Goal: Transaction & Acquisition: Purchase product/service

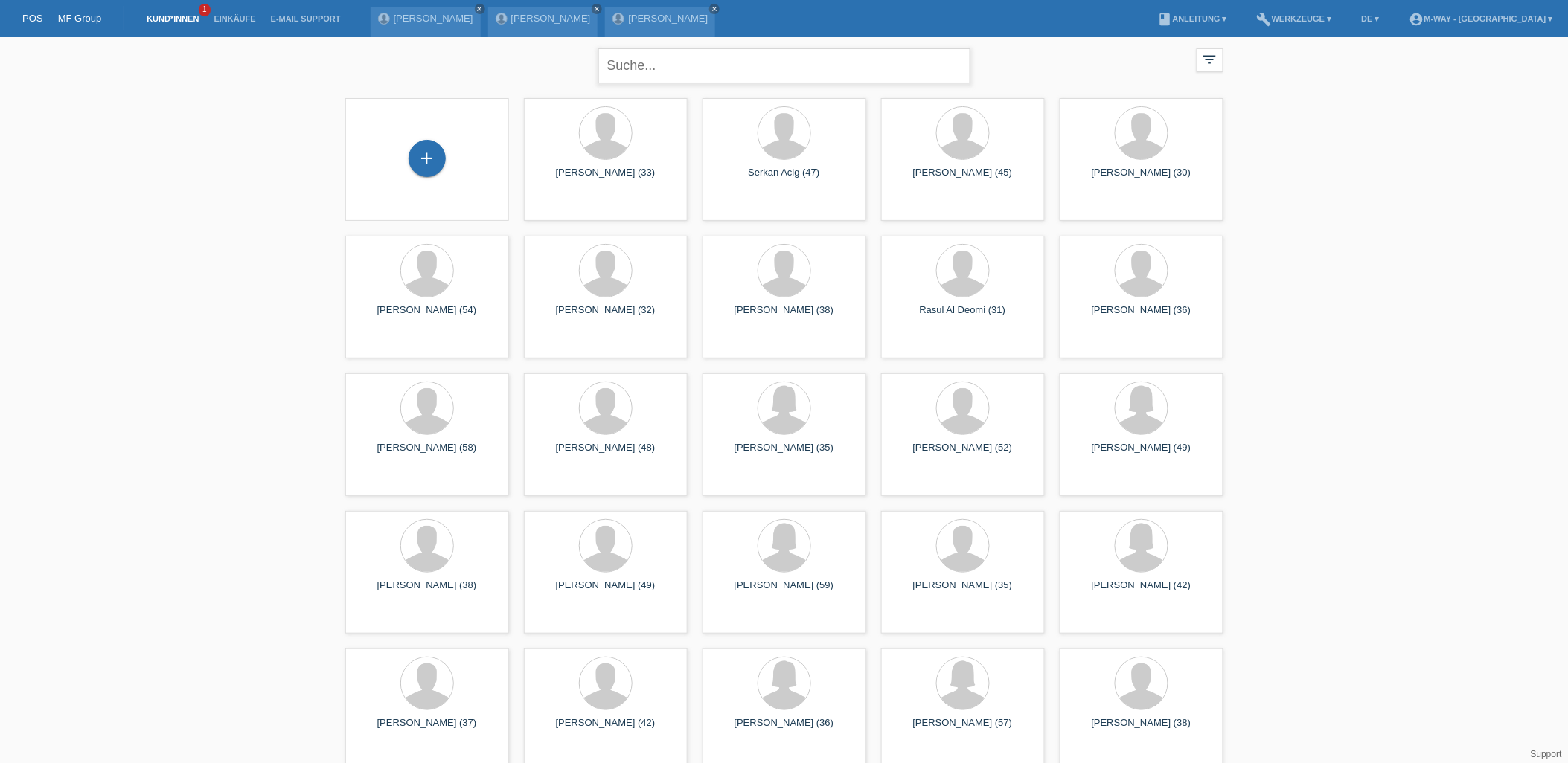
click at [725, 72] on input "text" at bounding box center [784, 66] width 372 height 35
type input "tomas"
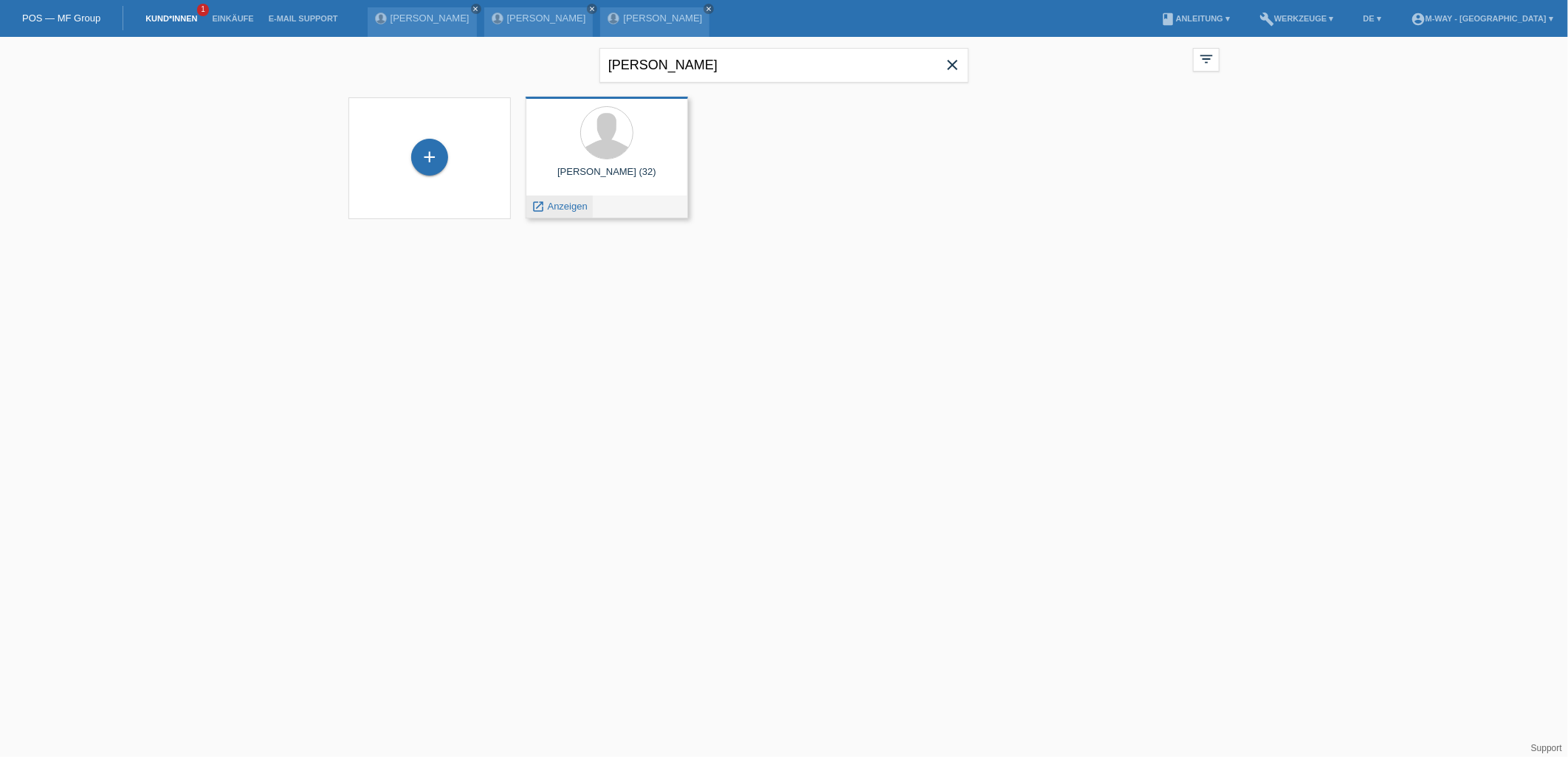
click at [555, 206] on span "Anzeigen" at bounding box center [568, 206] width 40 height 11
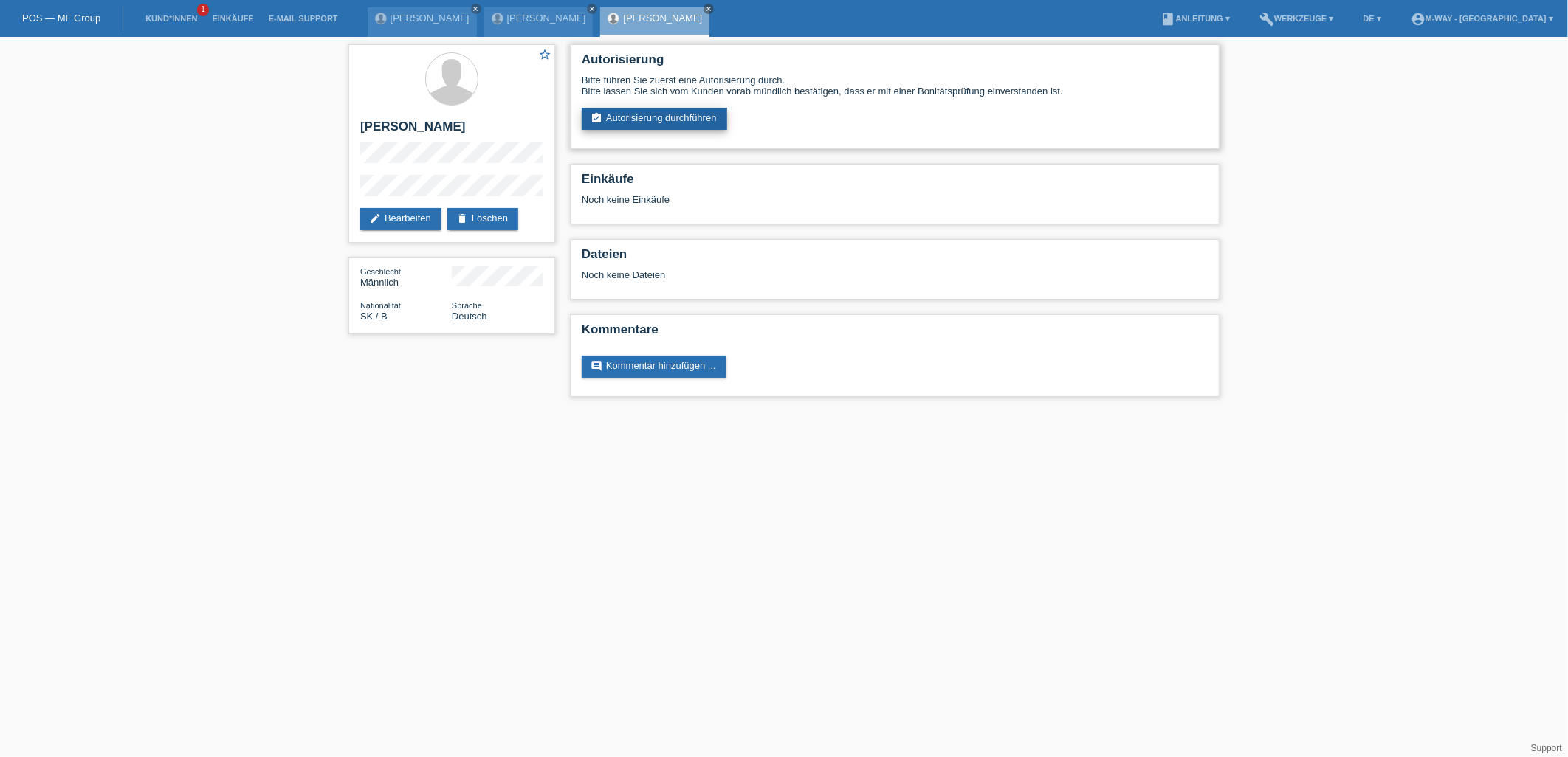
click at [646, 123] on link "assignment_turned_in Autorisierung durchführen" at bounding box center [654, 119] width 145 height 23
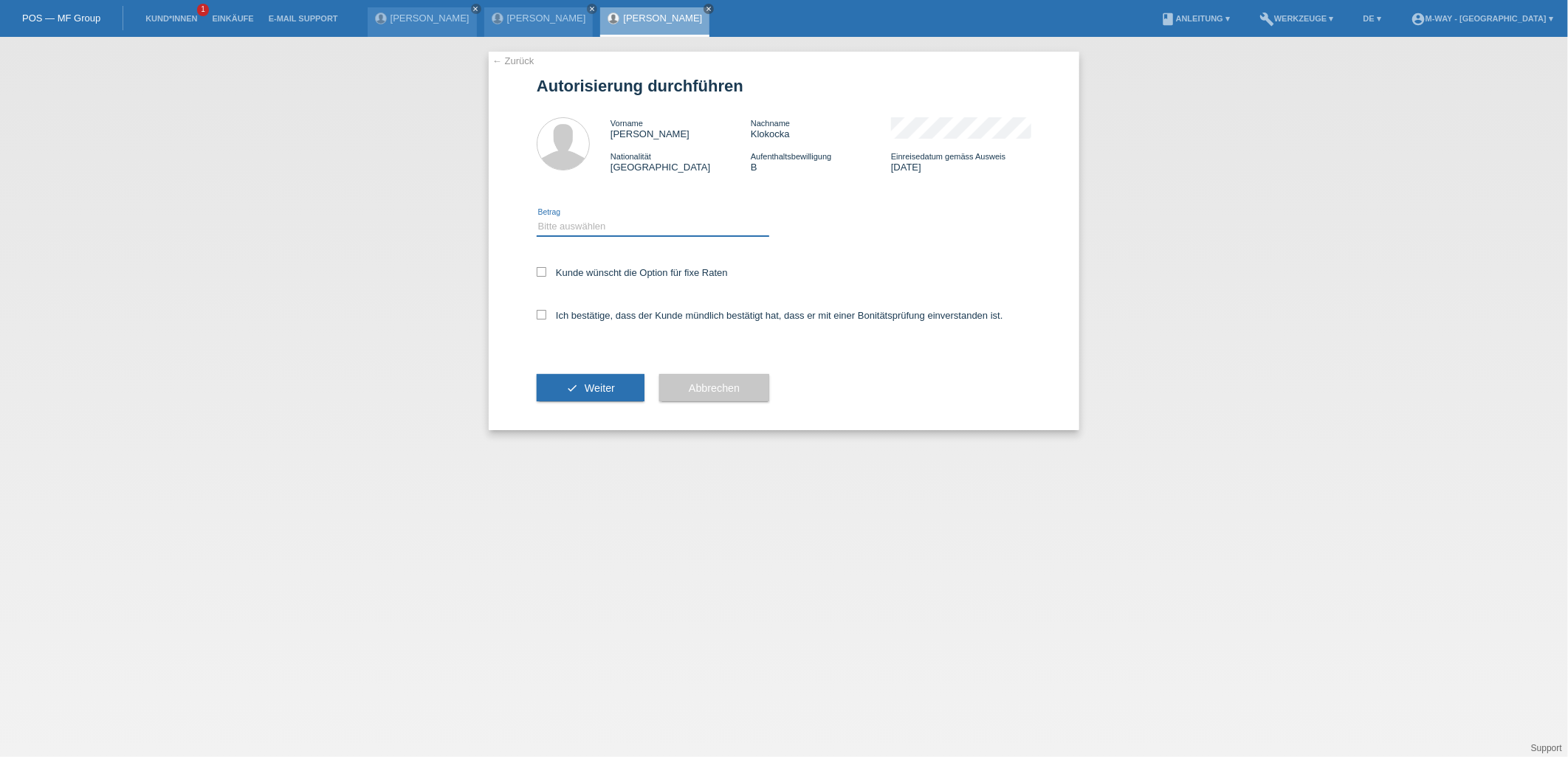
click at [624, 226] on select "Bitte auswählen CHF 1.00 - CHF 499.00 CHF 500.00 - CHF 1'999.00 CHF 2'000.00 - …" at bounding box center [653, 226] width 232 height 18
select select "3"
click at [537, 218] on select "Bitte auswählen CHF 1.00 - CHF 499.00 CHF 500.00 - CHF 1'999.00 CHF 2'000.00 - …" at bounding box center [653, 226] width 232 height 18
click at [542, 271] on icon at bounding box center [541, 272] width 9 height 9
click at [542, 271] on input "Kunde wünscht die Option für fixe Raten" at bounding box center [541, 272] width 9 height 9
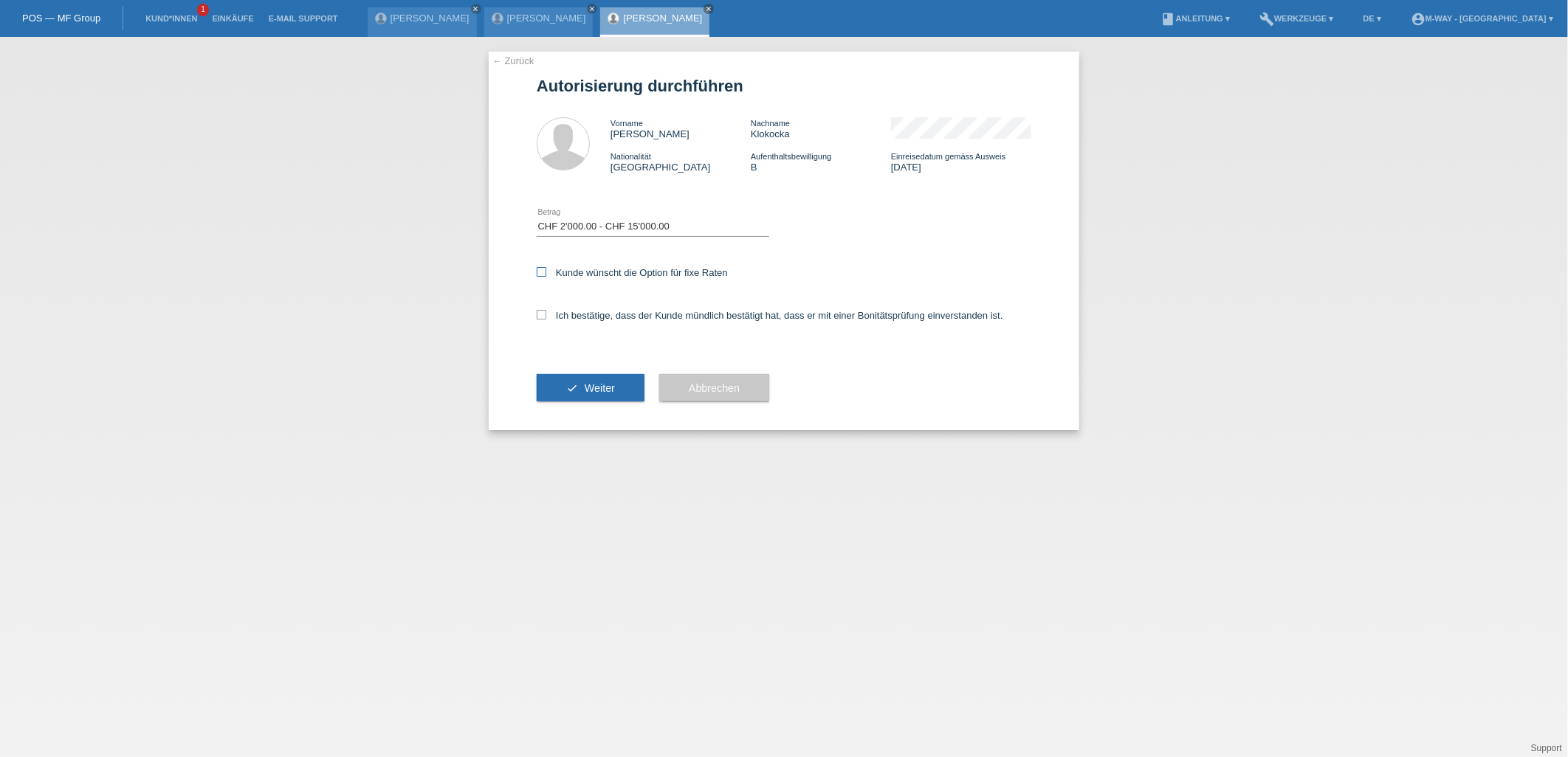
checkbox input "true"
click at [542, 312] on icon at bounding box center [541, 314] width 9 height 9
click at [542, 312] on input "Ich bestätige, dass der Kunde mündlich bestätigt hat, dass er mit einer Bonität…" at bounding box center [541, 314] width 9 height 9
checkbox input "true"
click at [591, 383] on span "Weiter" at bounding box center [600, 389] width 30 height 12
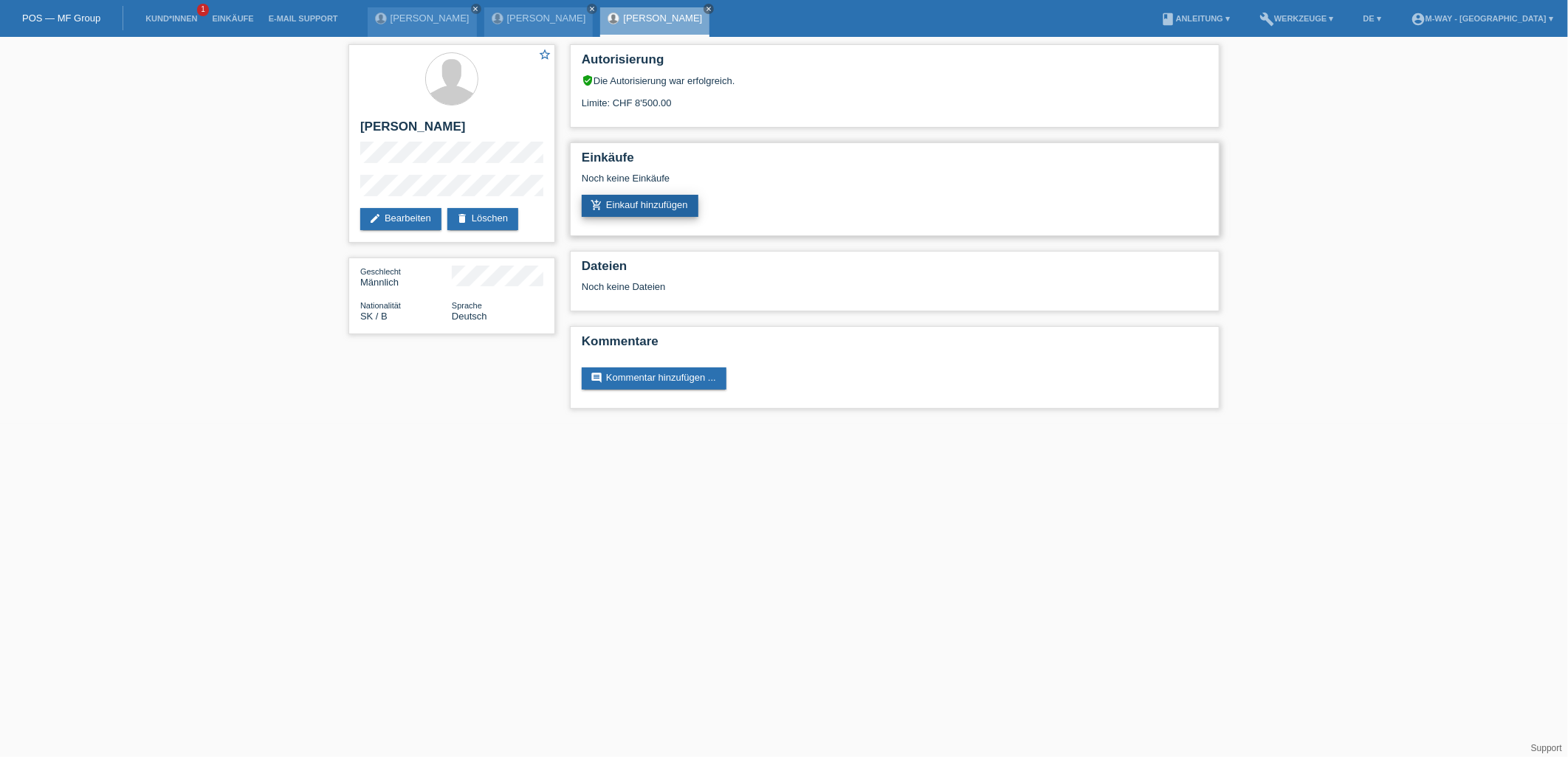
click at [643, 208] on link "add_shopping_cart Einkauf hinzufügen" at bounding box center [640, 206] width 117 height 23
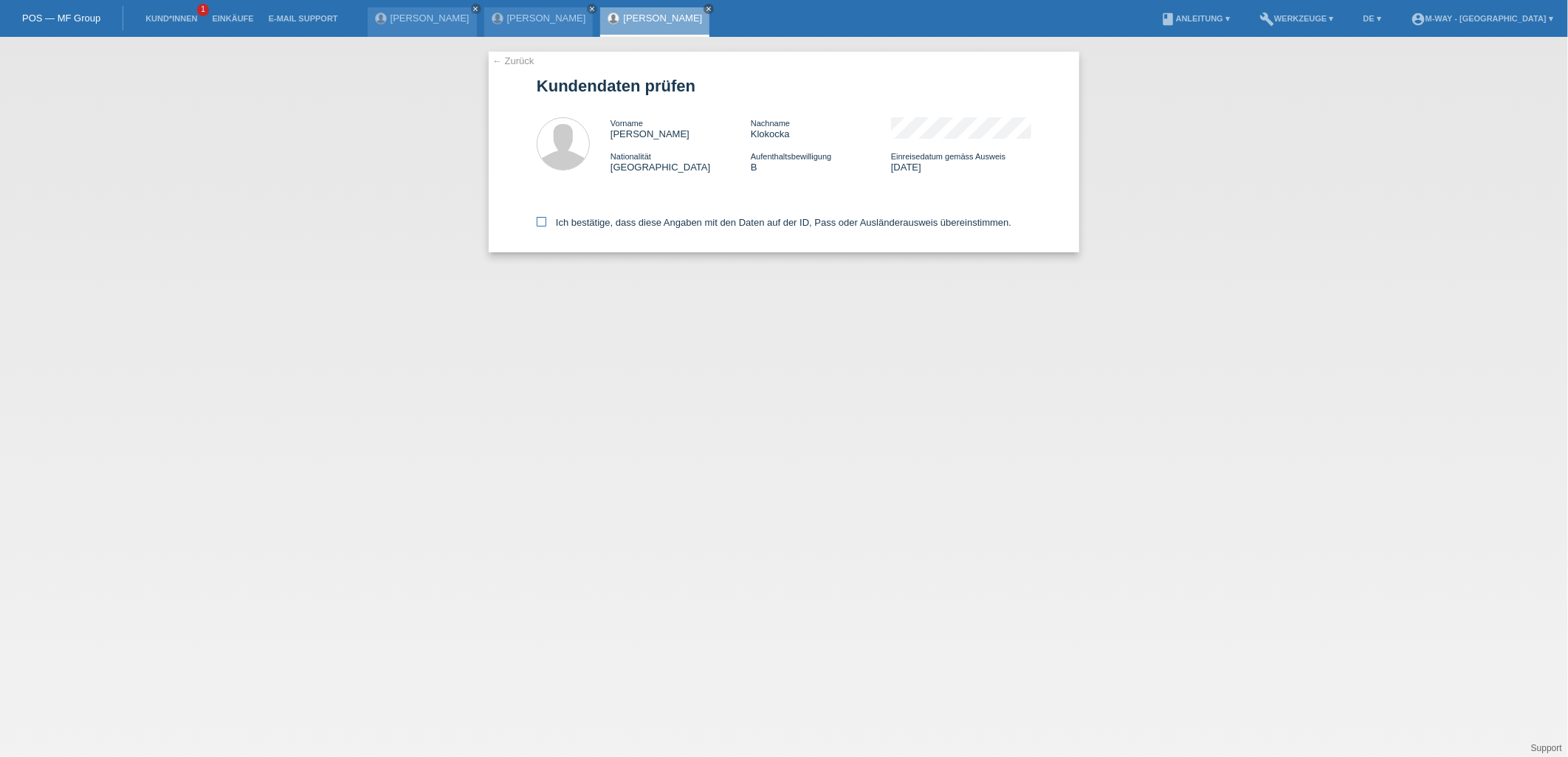
click at [547, 224] on icon at bounding box center [541, 221] width 9 height 9
click at [547, 224] on input "Ich bestätige, dass diese Angaben mit den Daten auf der ID, Pass oder Ausländer…" at bounding box center [541, 221] width 9 height 9
checkbox input "true"
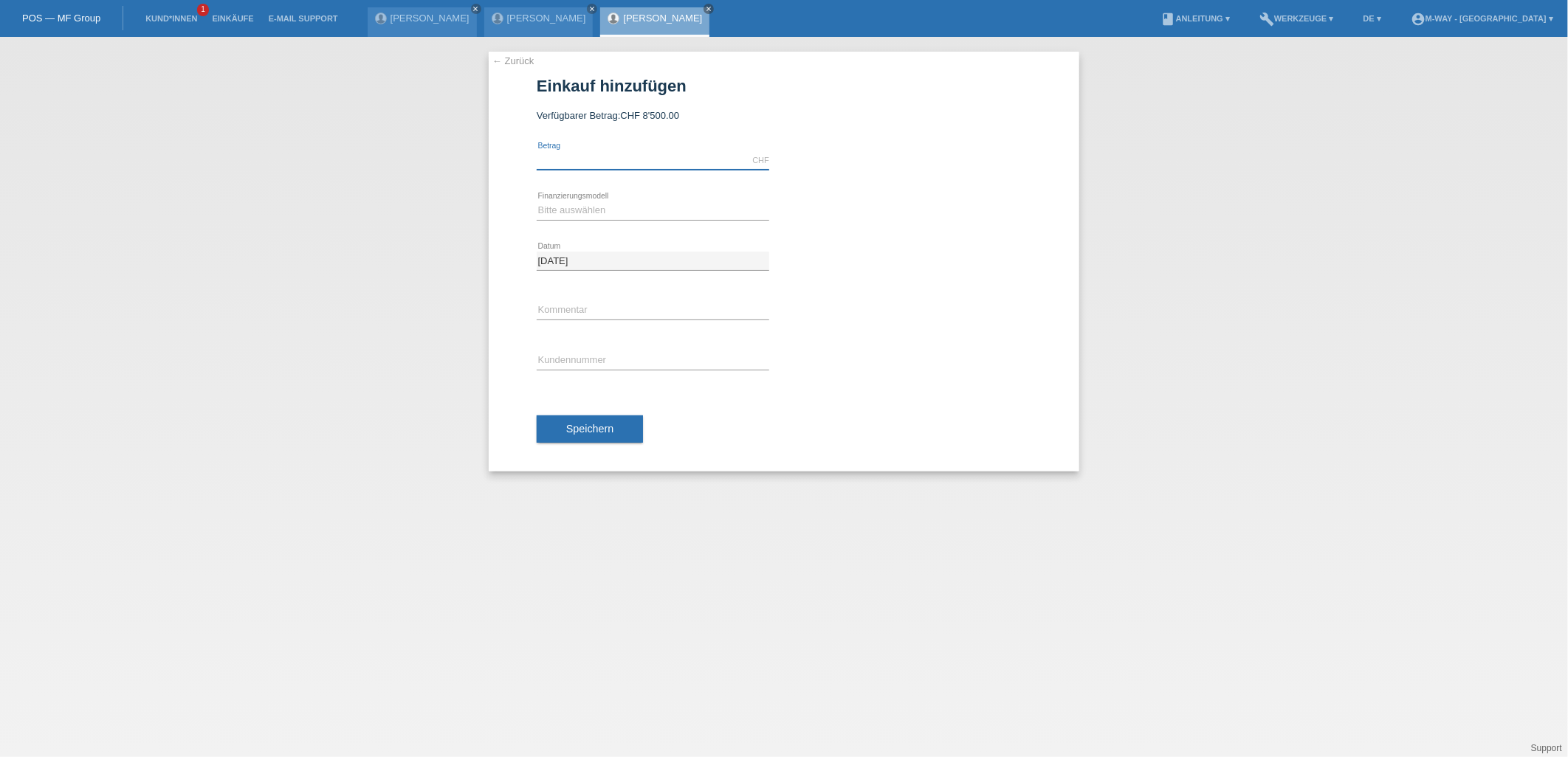
click at [585, 157] on input "text" at bounding box center [653, 160] width 232 height 18
type input "5579.05"
click at [610, 204] on select "Bitte auswählen Fixe Raten Kauf auf Rechnung mit Teilzahlungsoption" at bounding box center [653, 210] width 232 height 18
select select "77"
click at [537, 201] on select "Bitte auswählen Fixe Raten Kauf auf Rechnung mit Teilzahlungsoption" at bounding box center [653, 210] width 232 height 18
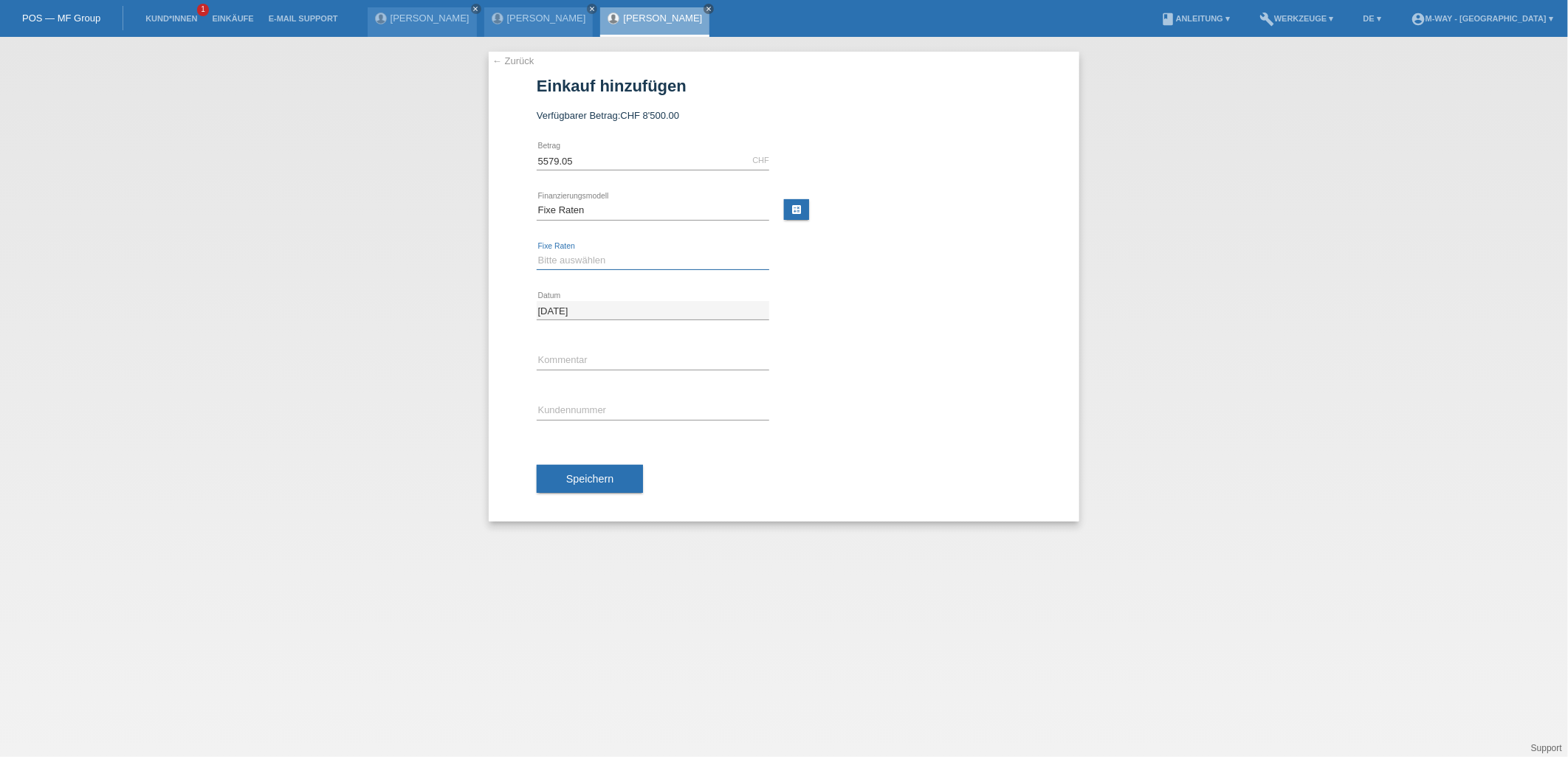
click at [643, 267] on select "Bitte auswählen 4 Raten 5 Raten 6 Raten 7 Raten 8 Raten 9 Raten 10 Raten 11 Rat…" at bounding box center [653, 260] width 232 height 18
select select "172"
click at [537, 251] on select "Bitte auswählen 4 Raten 5 Raten 6 Raten 7 Raten 8 Raten 9 Raten 10 Raten 11 Rat…" at bounding box center [653, 260] width 232 height 18
click at [800, 201] on link "calculate" at bounding box center [797, 210] width 25 height 21
type input "5579.05"
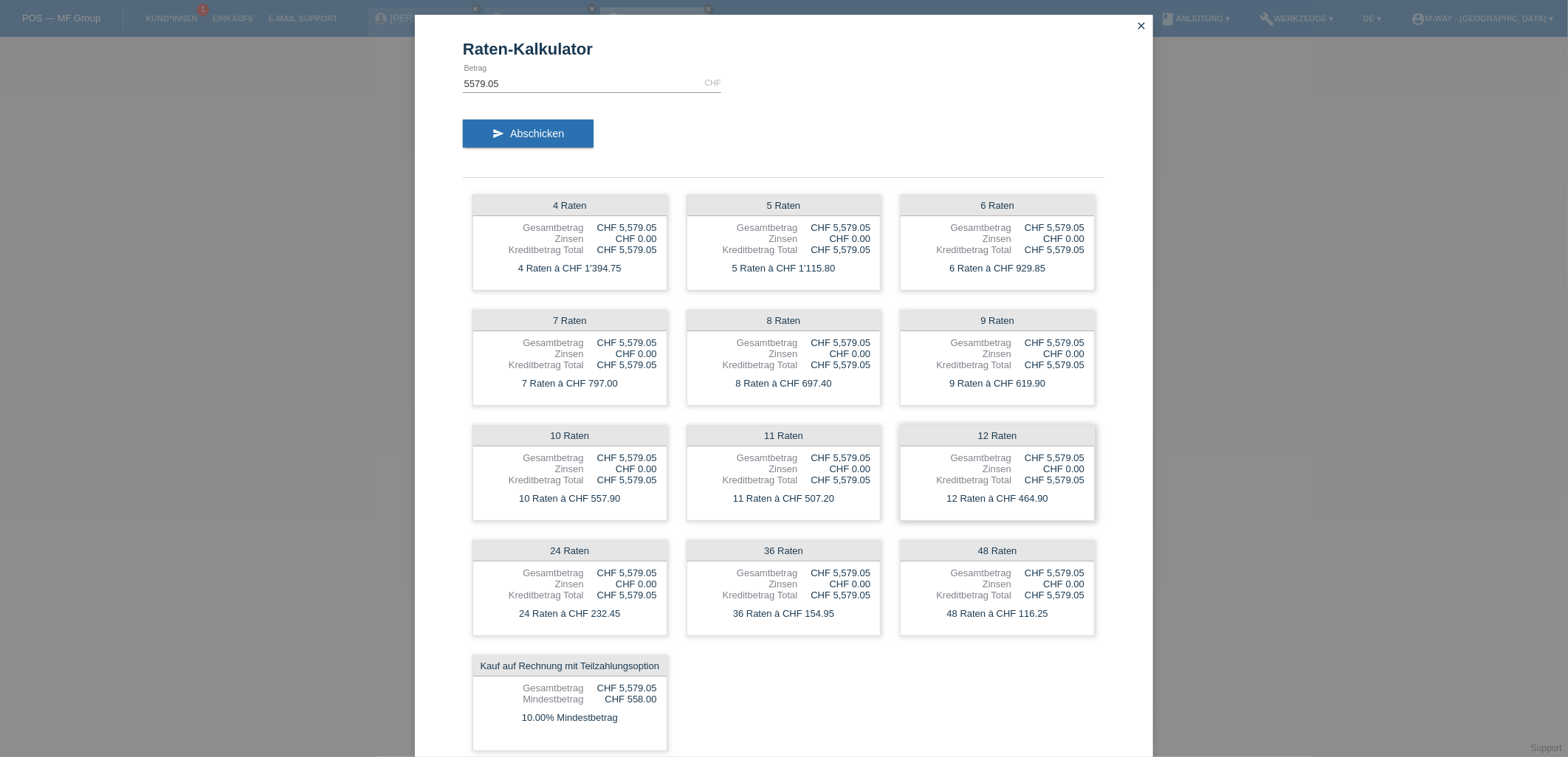
drag, startPoint x: 1046, startPoint y: 500, endPoint x: 1010, endPoint y: 503, distance: 36.1
click at [1010, 503] on div "12 Raten à CHF 464.90" at bounding box center [997, 499] width 193 height 19
click at [1052, 503] on div "12 Raten à CHF 464.90" at bounding box center [997, 499] width 193 height 19
click at [1138, 18] on link "close" at bounding box center [1141, 27] width 19 height 17
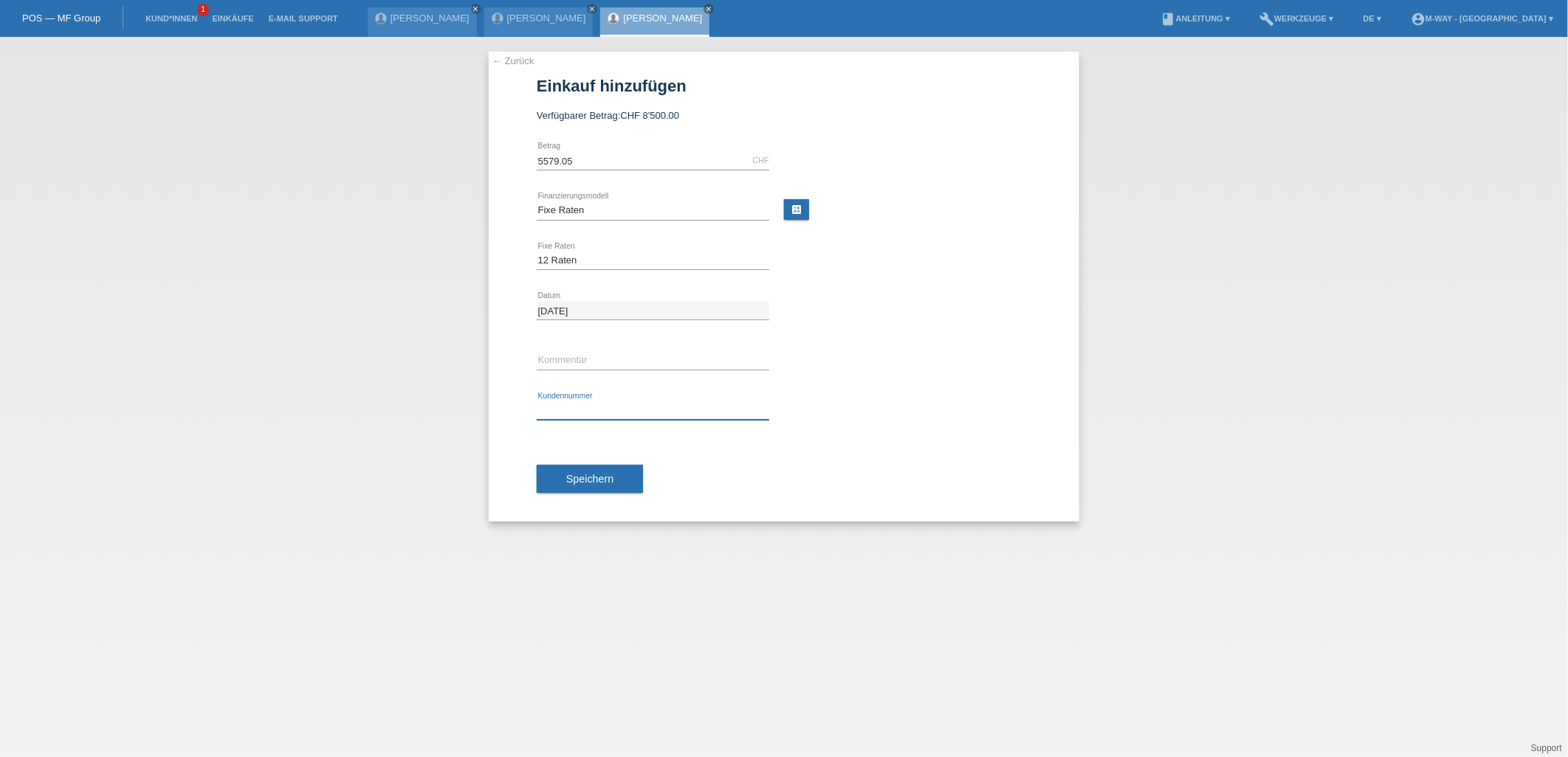
click at [630, 414] on input "text" at bounding box center [653, 411] width 232 height 18
type input "K383564"
click at [601, 474] on span "Speichern" at bounding box center [590, 479] width 48 height 12
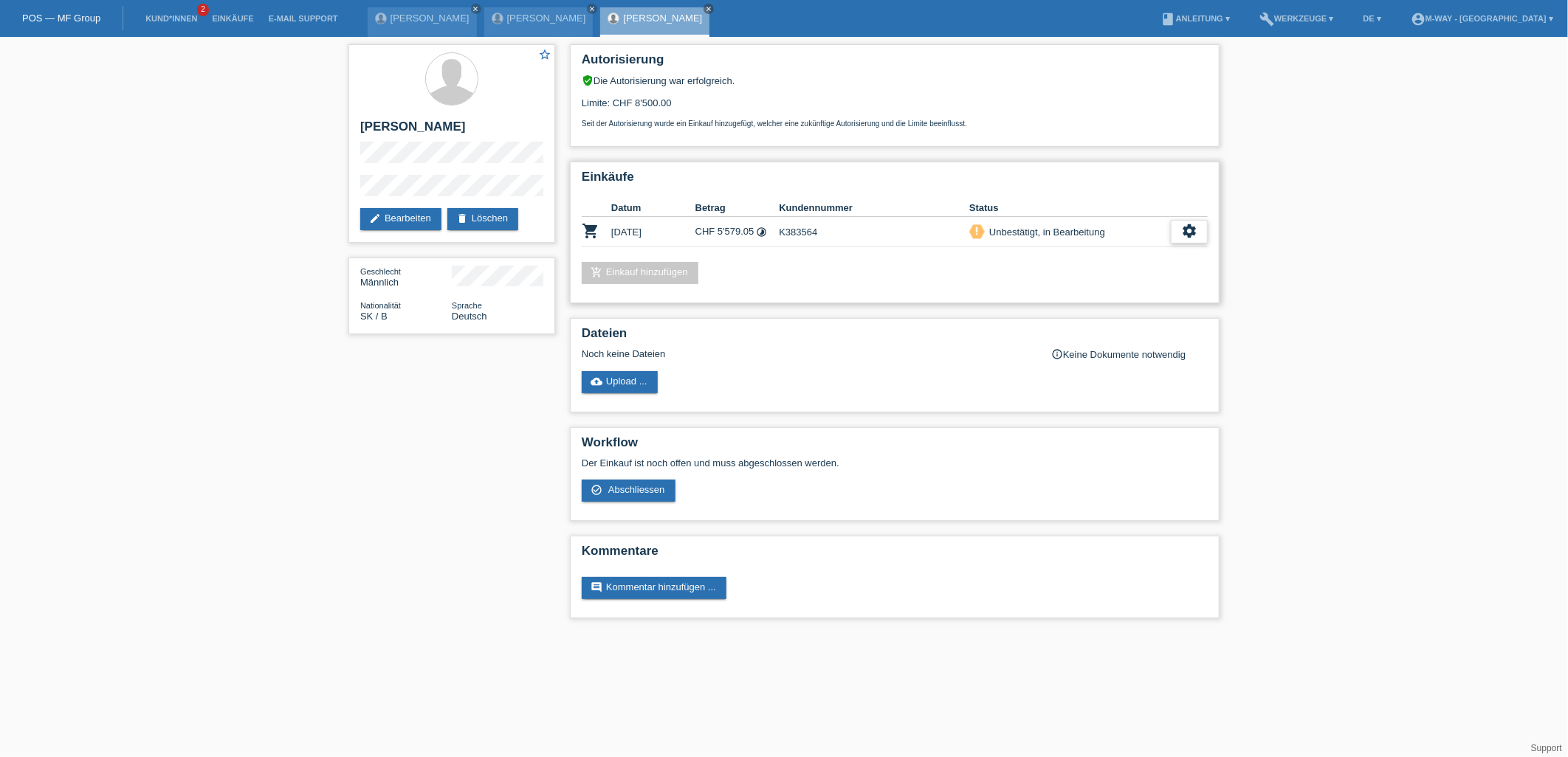
click at [1176, 230] on div "settings" at bounding box center [1189, 231] width 37 height 23
click at [1175, 220] on div "settings" at bounding box center [1189, 231] width 37 height 23
click at [1189, 231] on icon "settings" at bounding box center [1189, 231] width 16 height 16
click at [1074, 294] on span "Abschliessen" at bounding box center [1072, 296] width 61 height 18
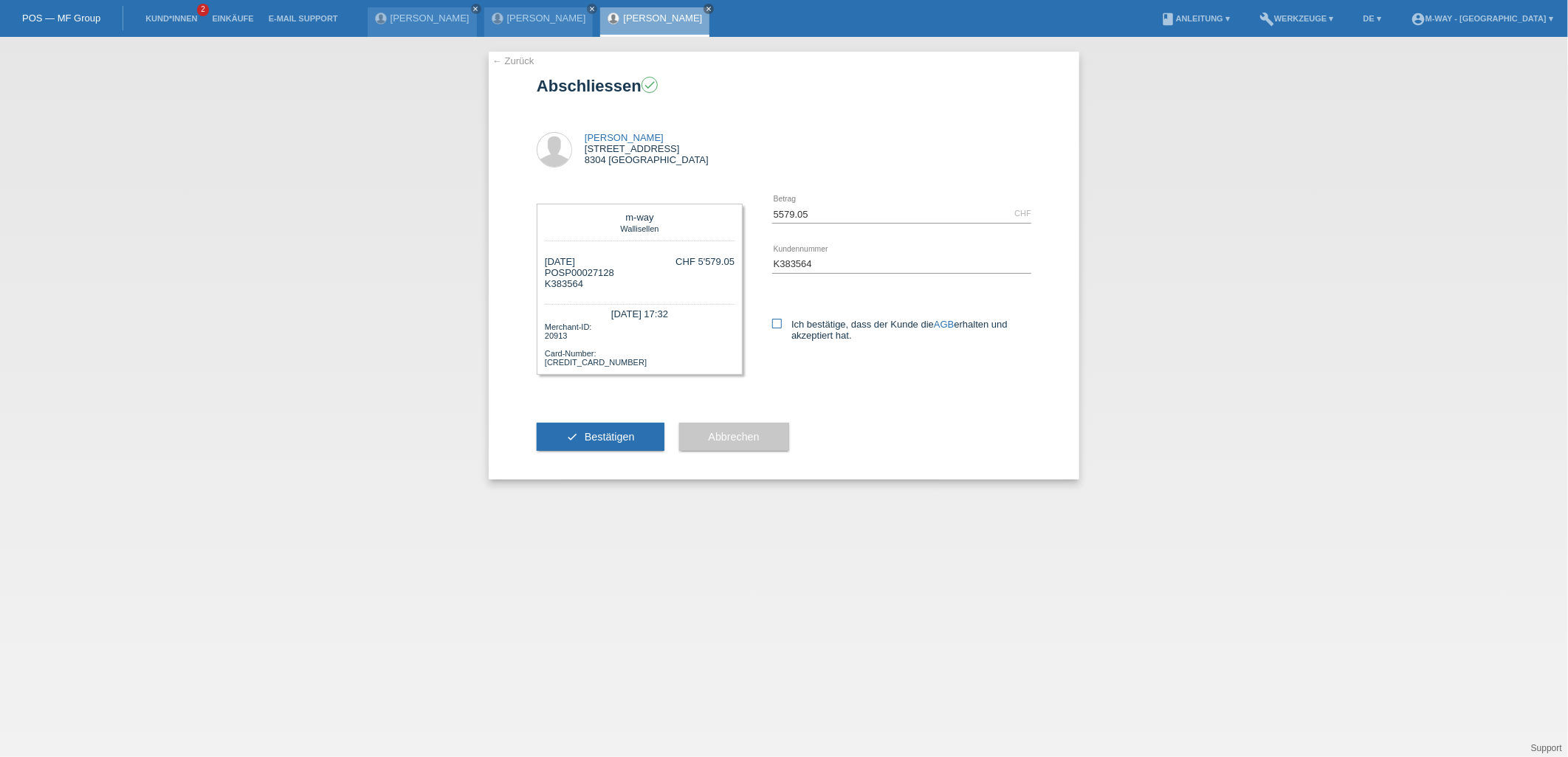
click at [781, 323] on icon at bounding box center [776, 323] width 9 height 9
click at [781, 323] on input "Ich bestätige, dass der Kunde die AGB erhalten und akzeptiert hat." at bounding box center [776, 323] width 9 height 9
checkbox input "true"
click at [593, 423] on button "check Bestätigen" at bounding box center [600, 437] width 128 height 28
